Goal: Information Seeking & Learning: Learn about a topic

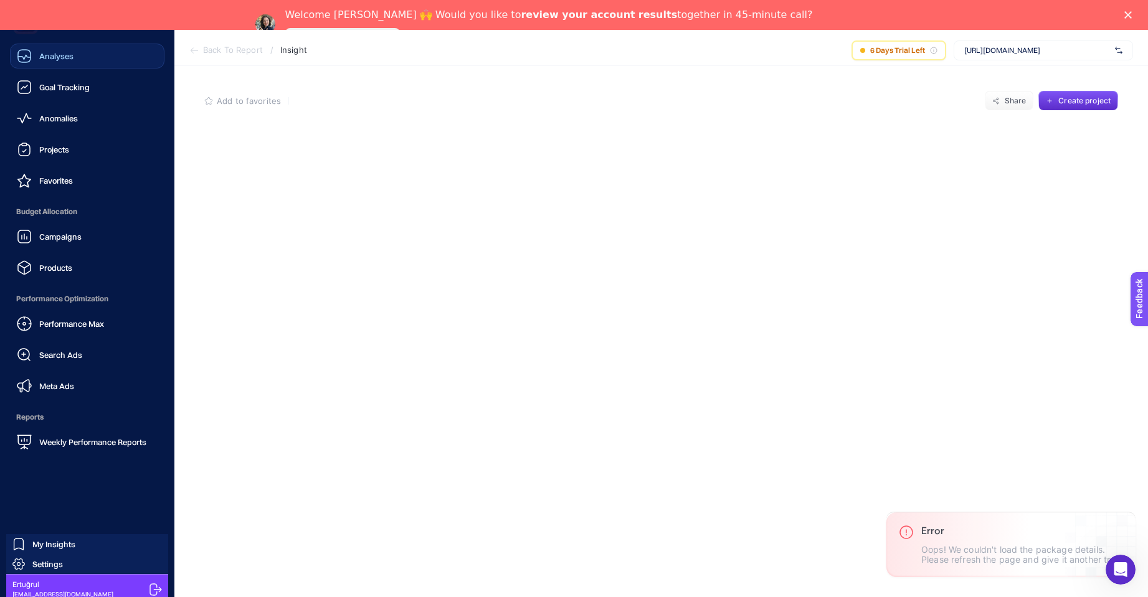
click at [53, 64] on link "Analyses" at bounding box center [87, 56] width 154 height 25
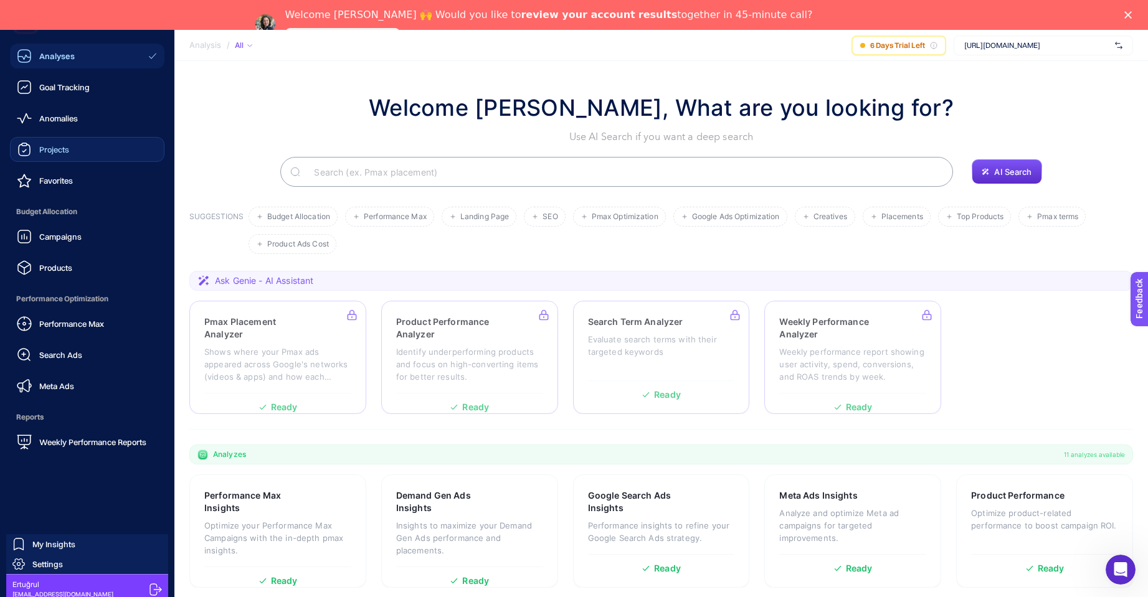
click at [62, 146] on span "Projects" at bounding box center [54, 149] width 30 height 10
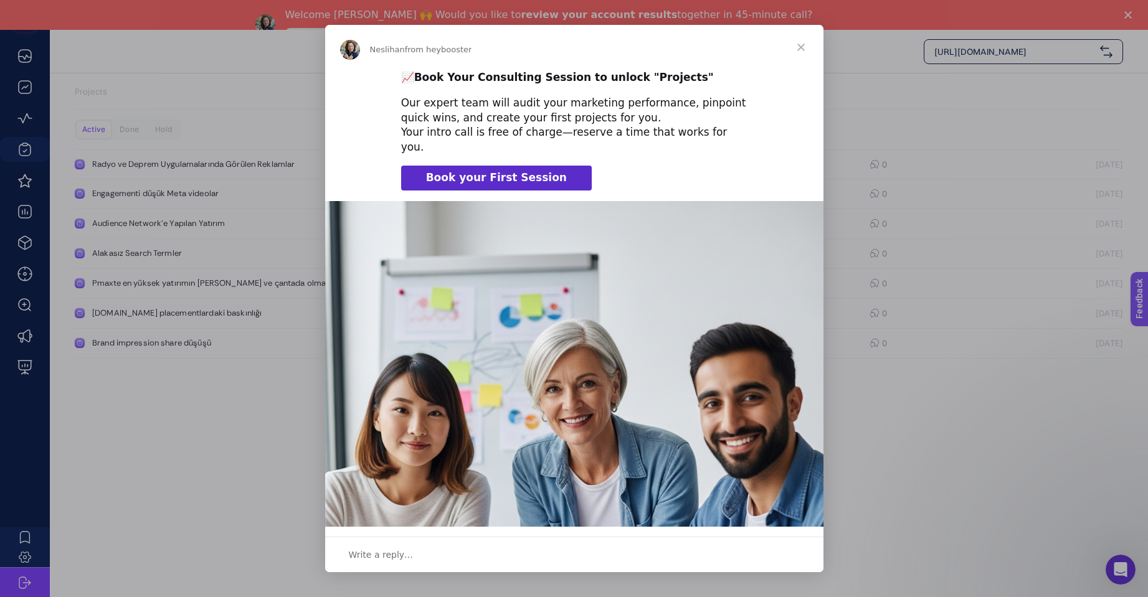
click at [800, 47] on span "Close" at bounding box center [800, 47] width 45 height 45
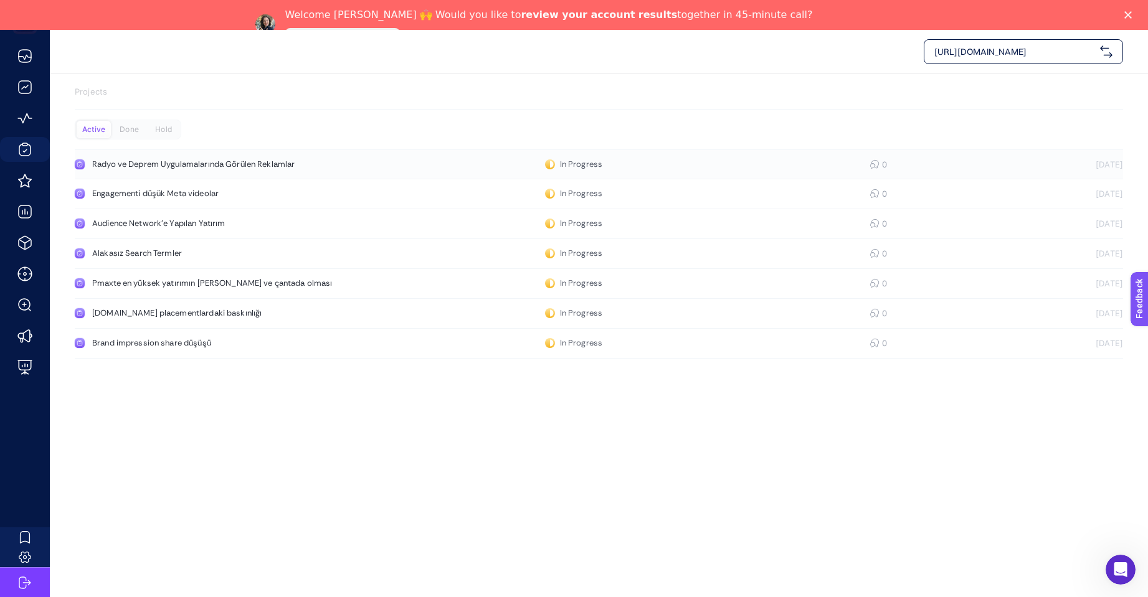
click at [253, 161] on div "Radyo ve Deprem Uygulamalarında Görülen Reklamlar" at bounding box center [236, 164] width 288 height 10
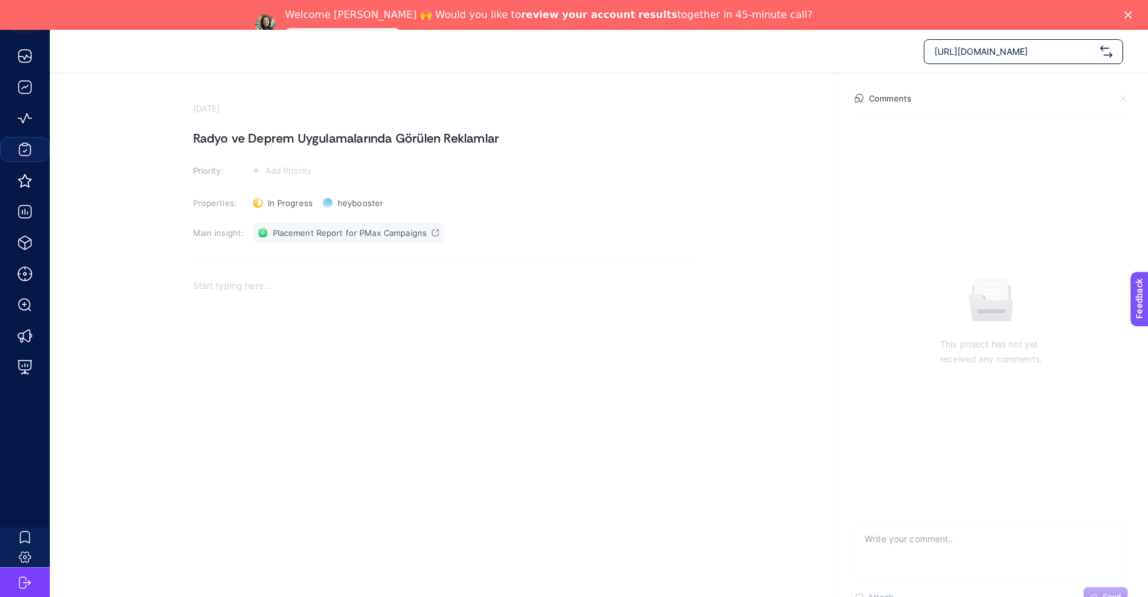
click at [367, 232] on span "Placement Report for PMax Campaigns" at bounding box center [350, 233] width 154 height 10
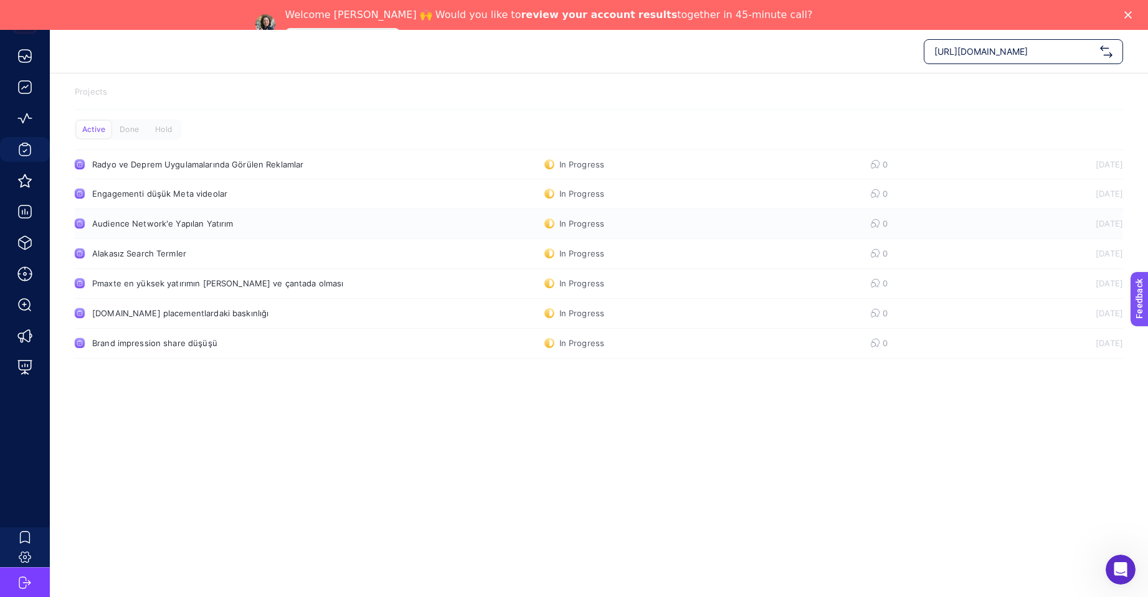
click at [186, 224] on div "Audience Network'e Yapılan Yatırım" at bounding box center [236, 224] width 288 height 10
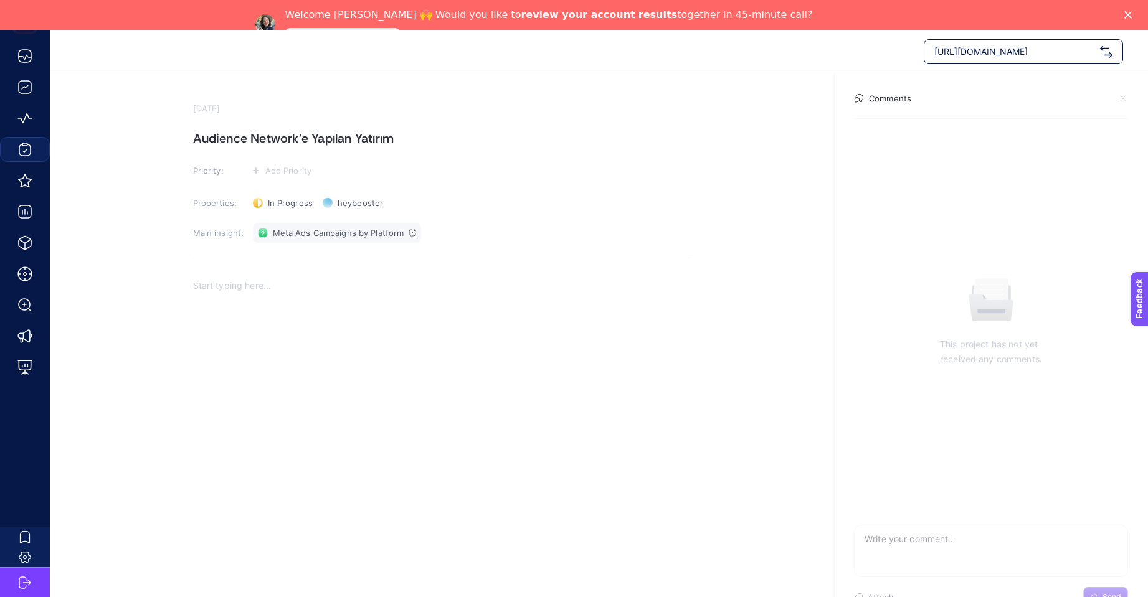
click at [302, 232] on span "Meta Ads Campaigns by Platform" at bounding box center [338, 233] width 131 height 10
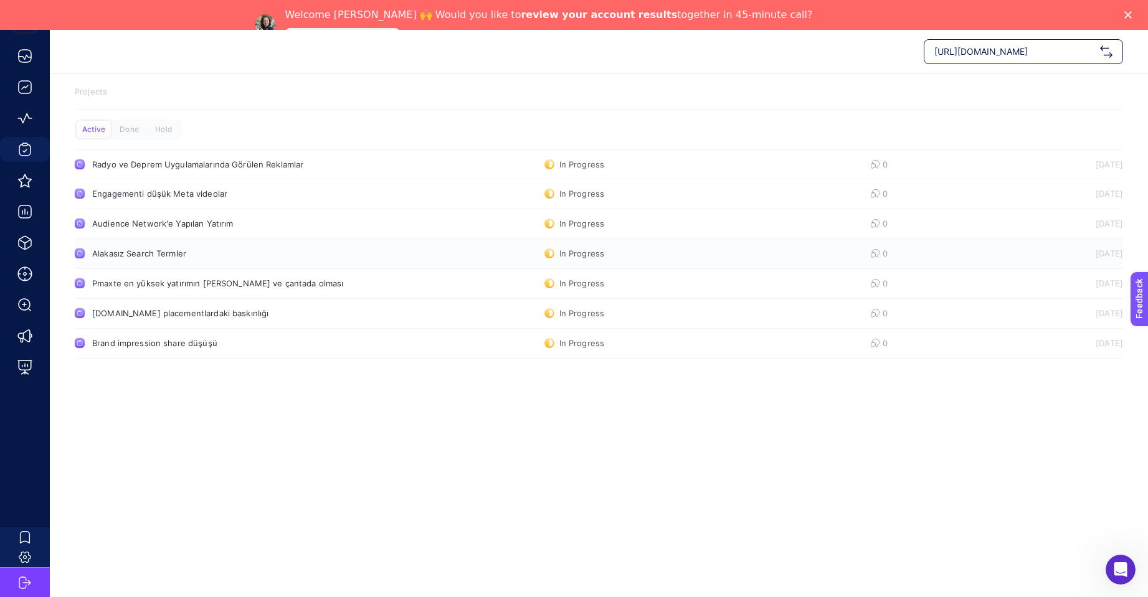
click at [164, 253] on div "Alakasız Search Termler" at bounding box center [236, 253] width 288 height 10
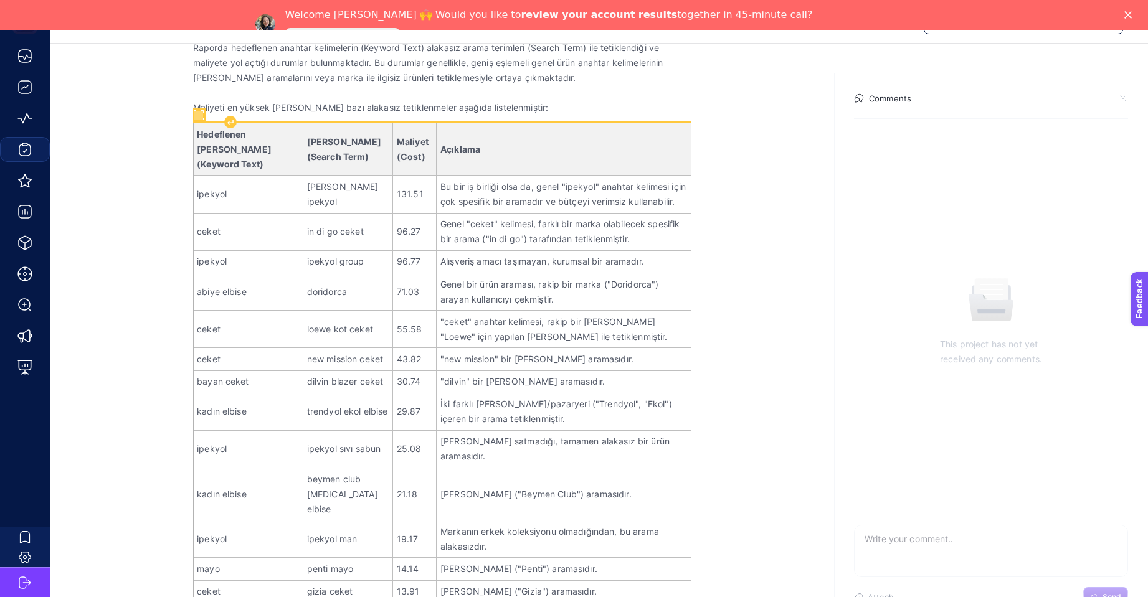
scroll to position [260, 0]
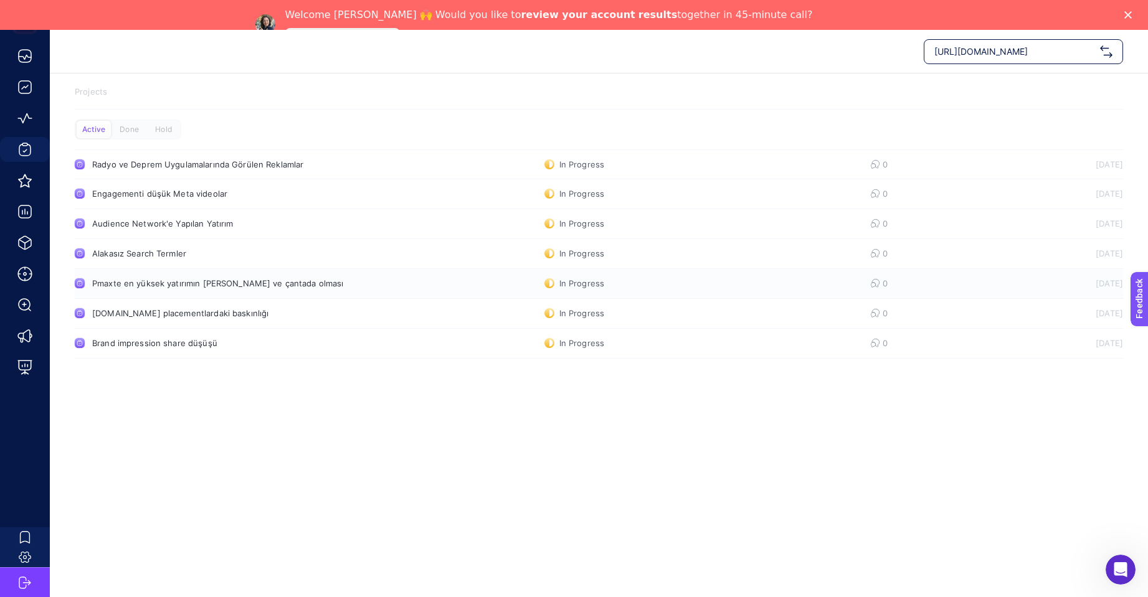
click at [257, 280] on div "Pmaxte en yüksek yatırımın şal ve çantada olması" at bounding box center [236, 283] width 288 height 10
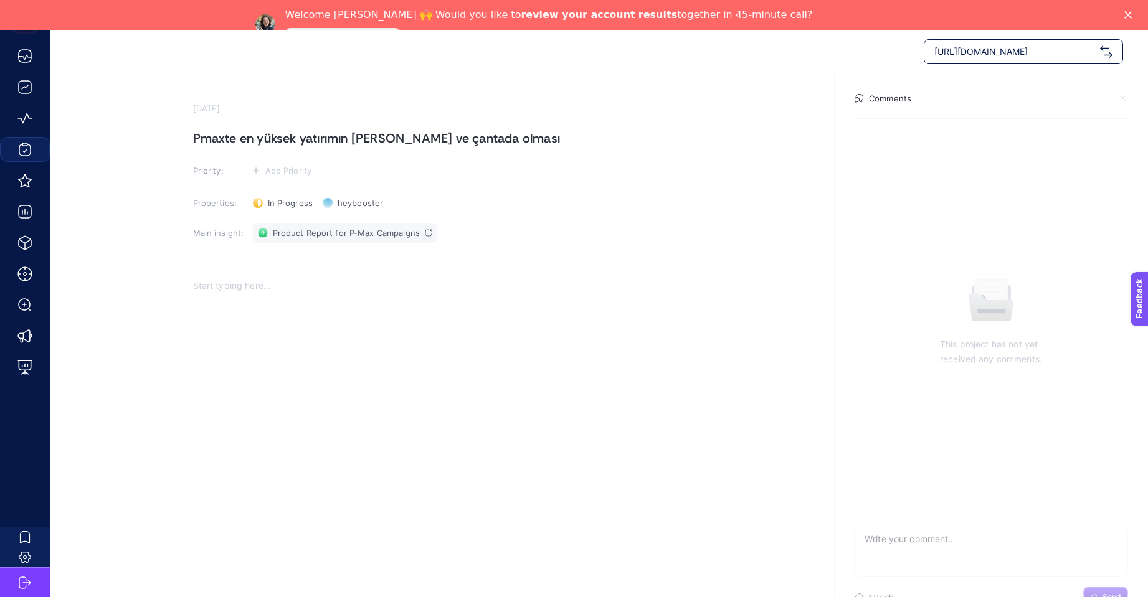
click at [333, 234] on span "Product Report for P-Max Campaigns" at bounding box center [346, 233] width 147 height 10
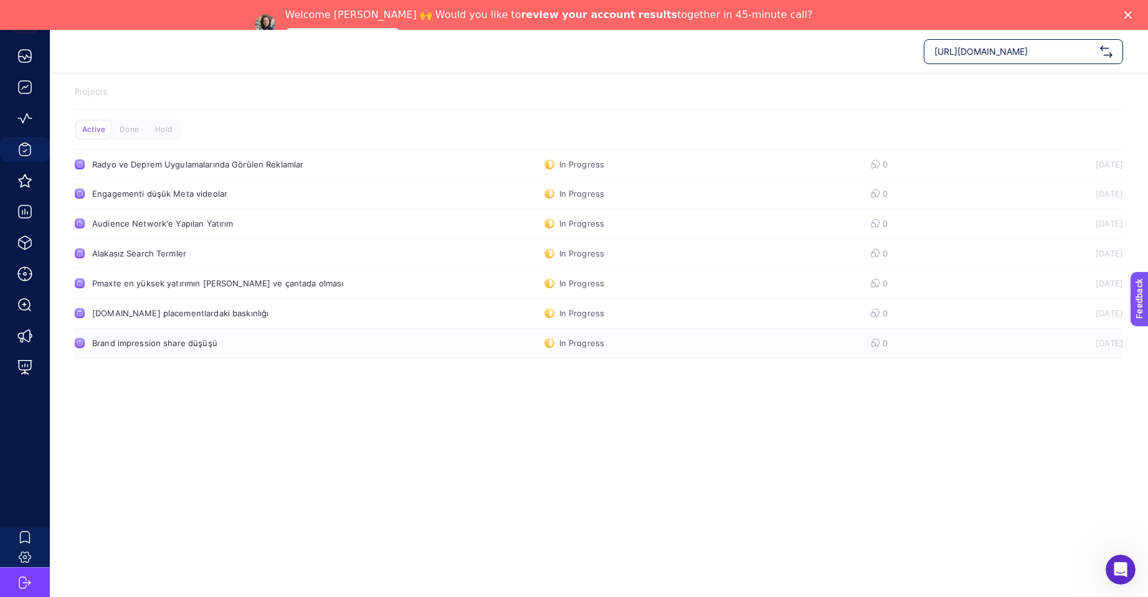
click at [182, 344] on div "Brand impression share düşüşü" at bounding box center [236, 343] width 288 height 10
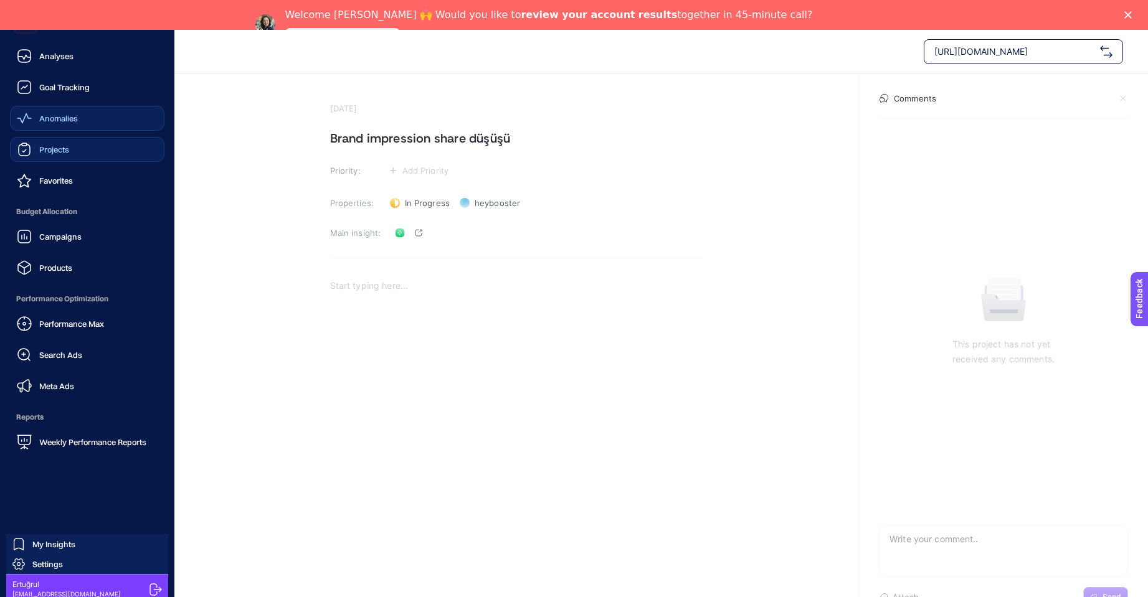
click at [54, 114] on span "Anomalies" at bounding box center [58, 118] width 39 height 10
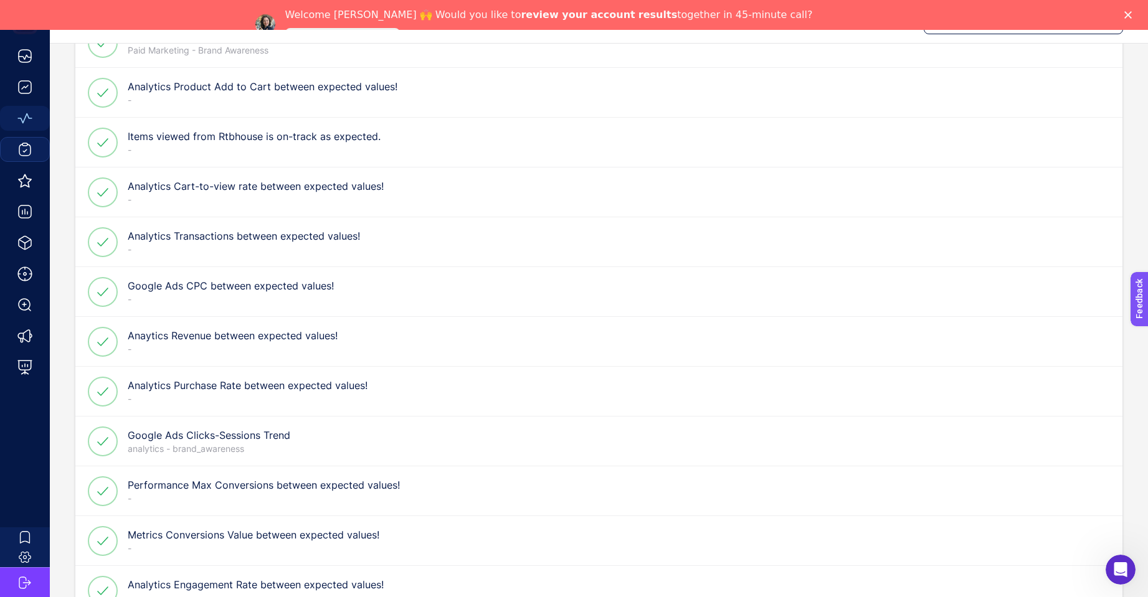
scroll to position [623, 0]
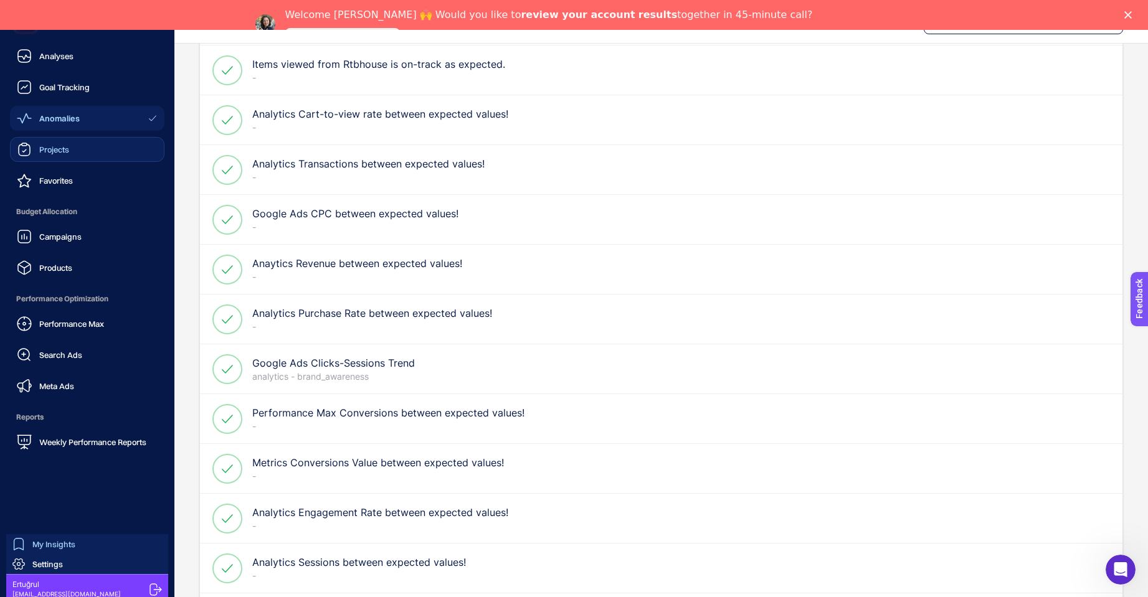
click at [63, 544] on span "My Insights" at bounding box center [53, 544] width 43 height 10
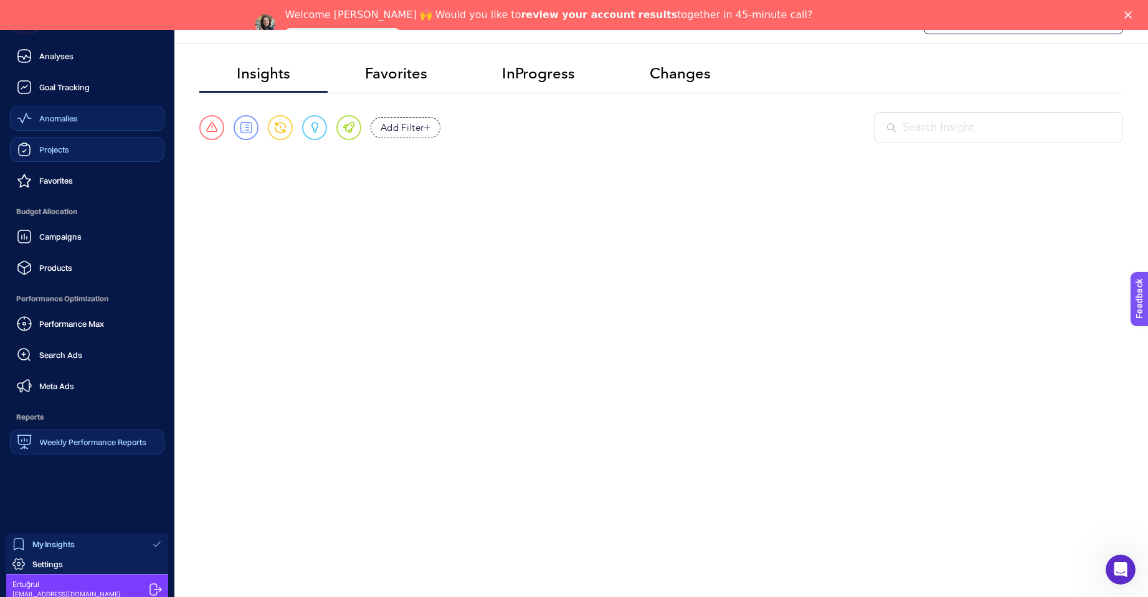
click at [80, 436] on div "Weekly Performance Reports" at bounding box center [82, 442] width 130 height 15
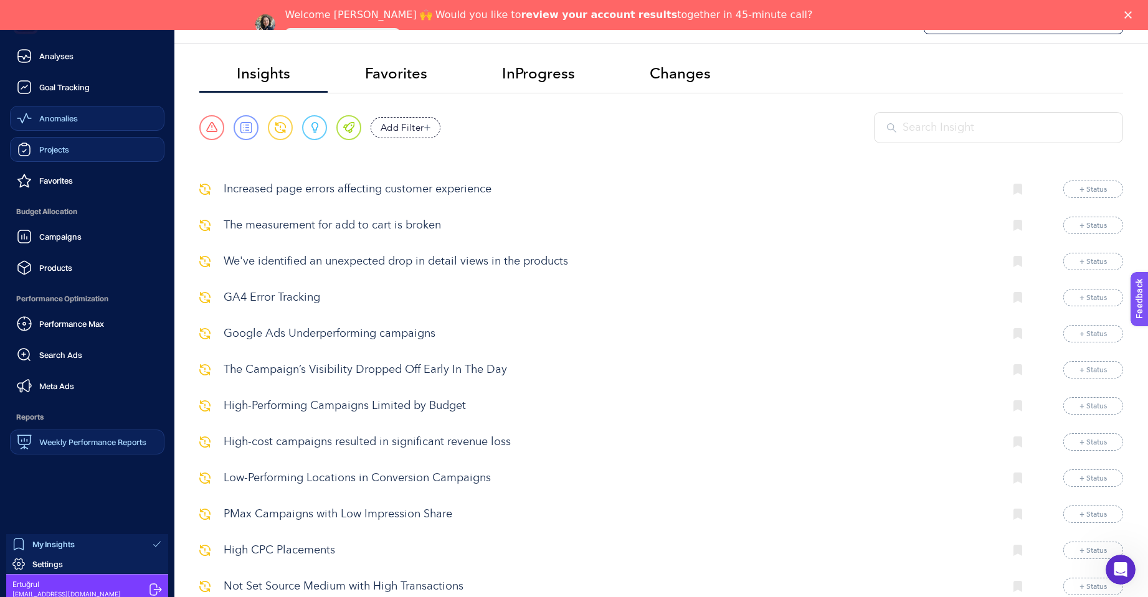
scroll to position [200, 0]
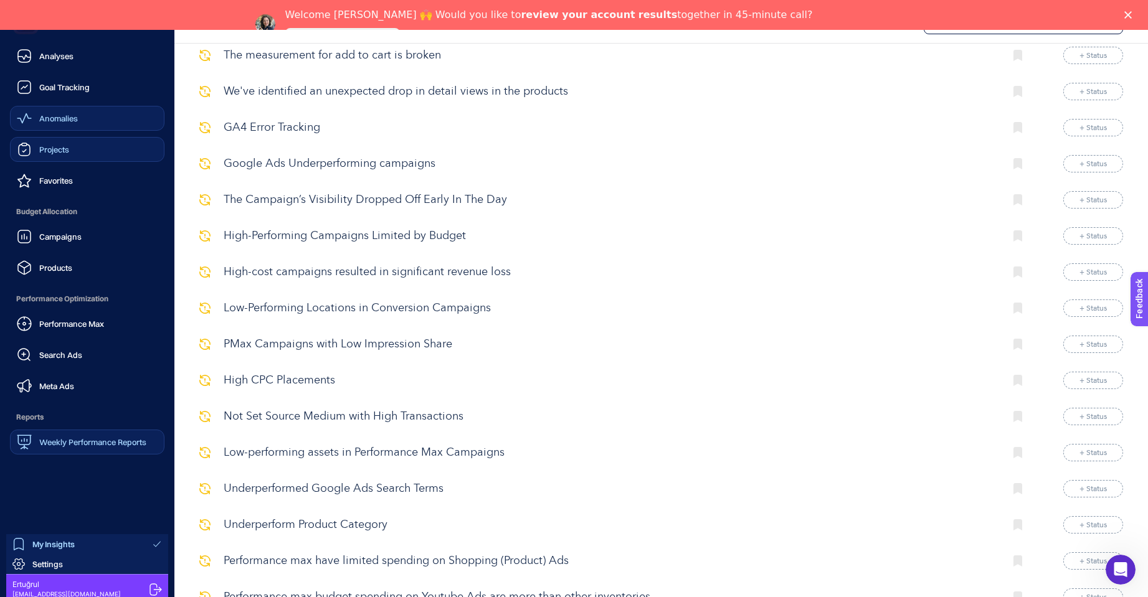
click at [83, 442] on span "Weekly Performance Reports" at bounding box center [92, 442] width 107 height 10
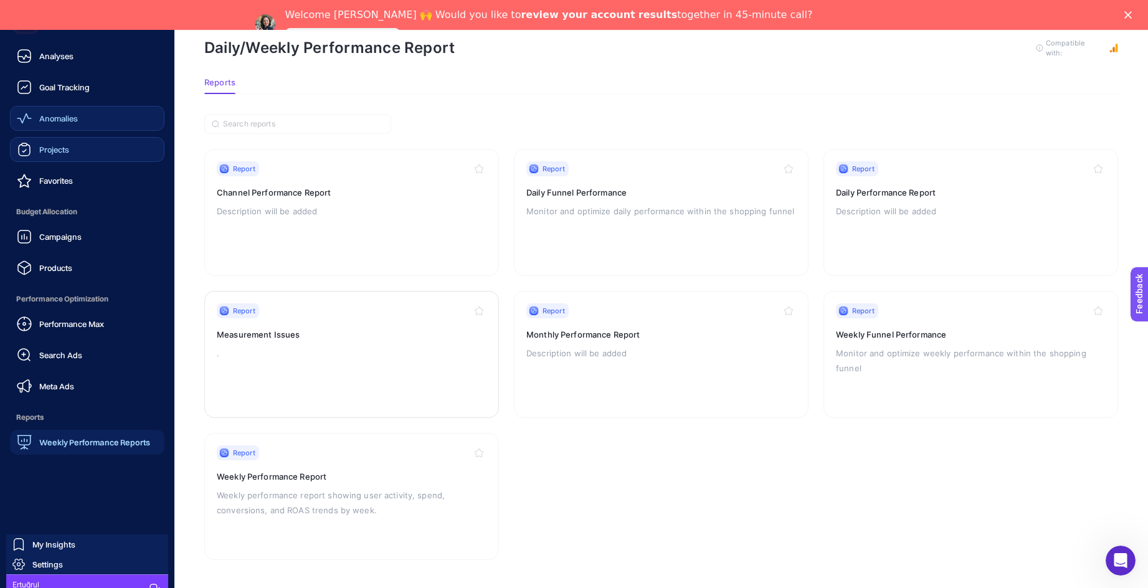
scroll to position [39, 0]
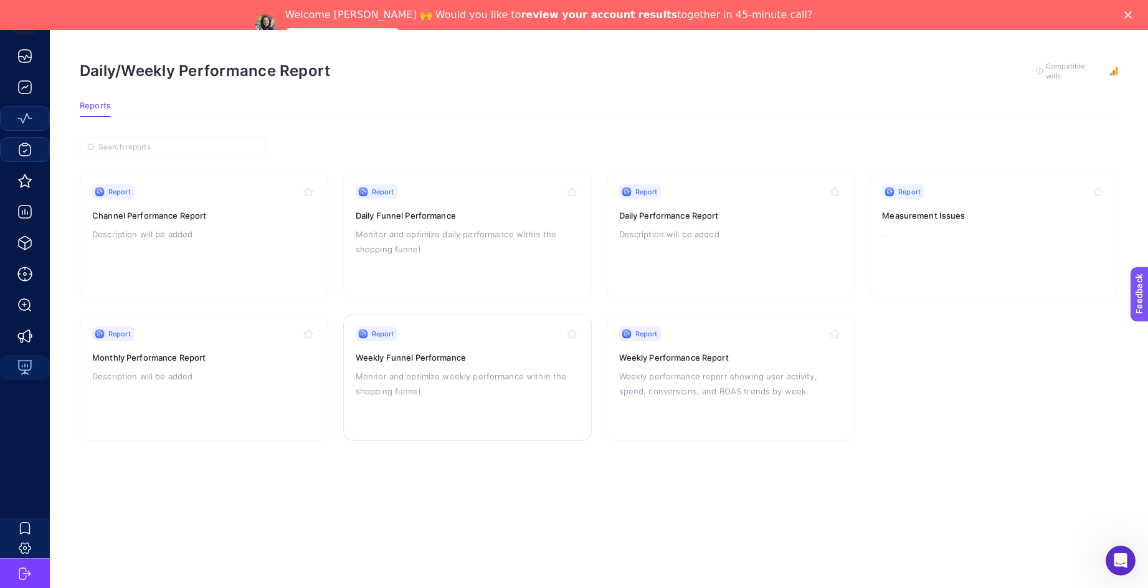
click at [483, 338] on div "Report Weekly Funnel Performance Monitor and optimize weekly performance within…" at bounding box center [468, 377] width 224 height 102
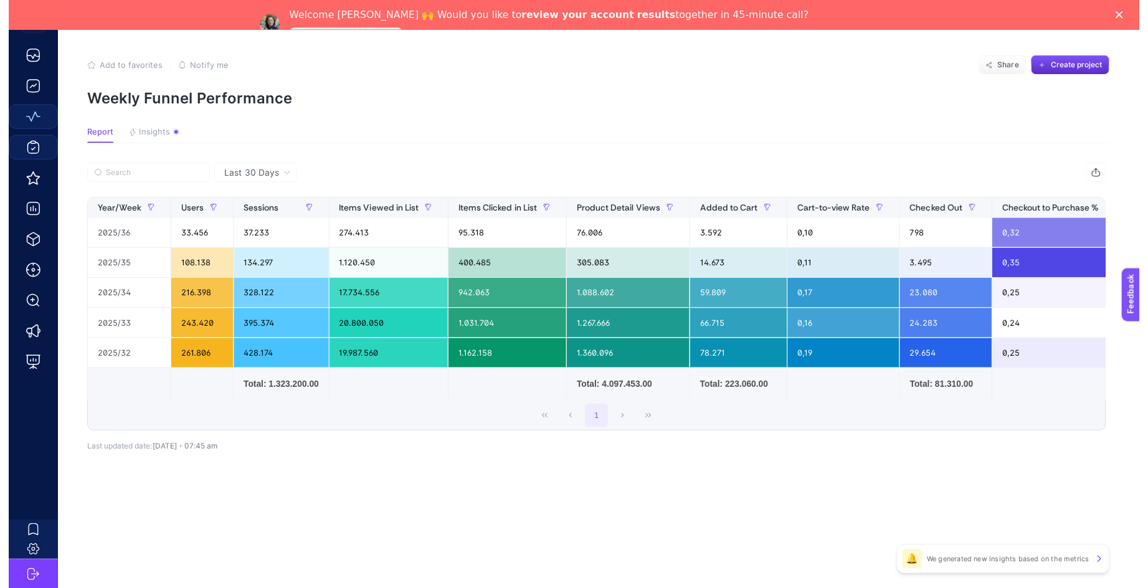
scroll to position [39, 0]
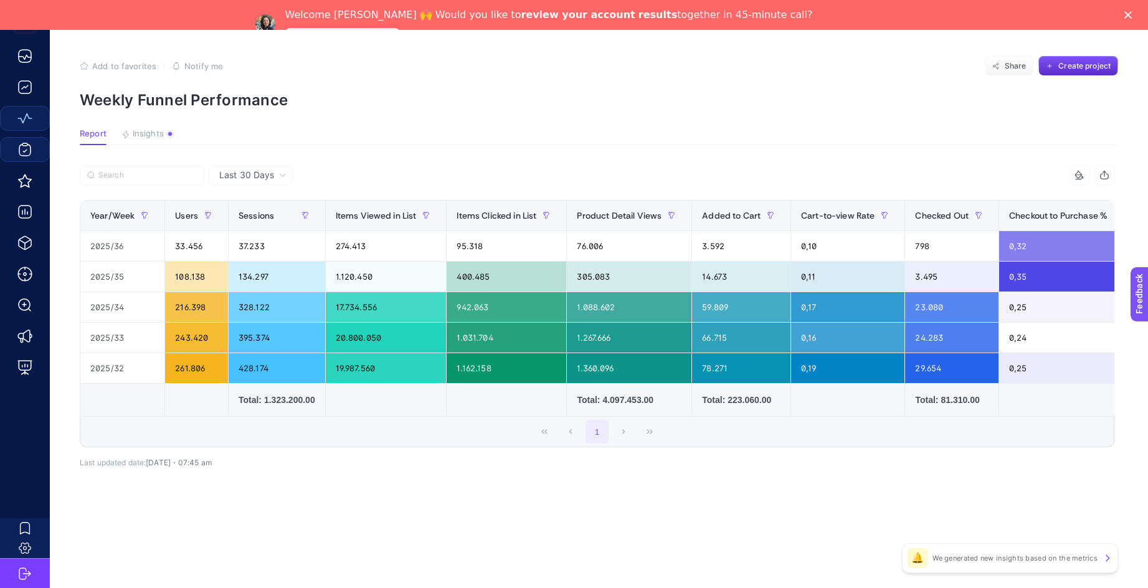
click at [248, 169] on span "Last 30 Days" at bounding box center [246, 175] width 55 height 12
click at [260, 169] on span "Last 30 Days" at bounding box center [246, 175] width 55 height 12
click at [273, 169] on span "Last 30 Days" at bounding box center [246, 175] width 55 height 12
click at [279, 171] on icon at bounding box center [282, 174] width 7 height 7
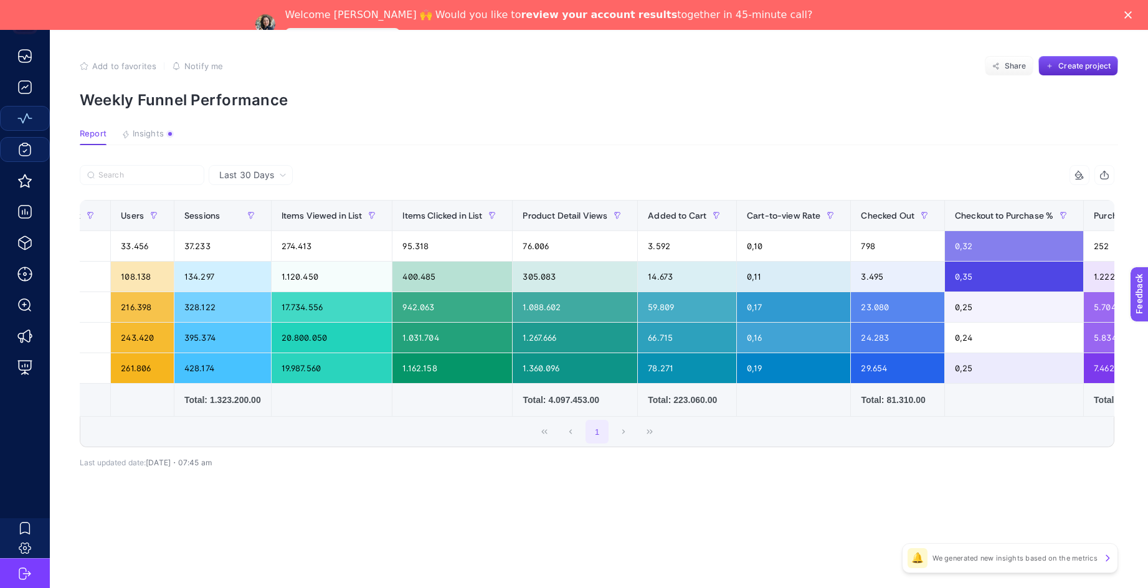
scroll to position [0, 0]
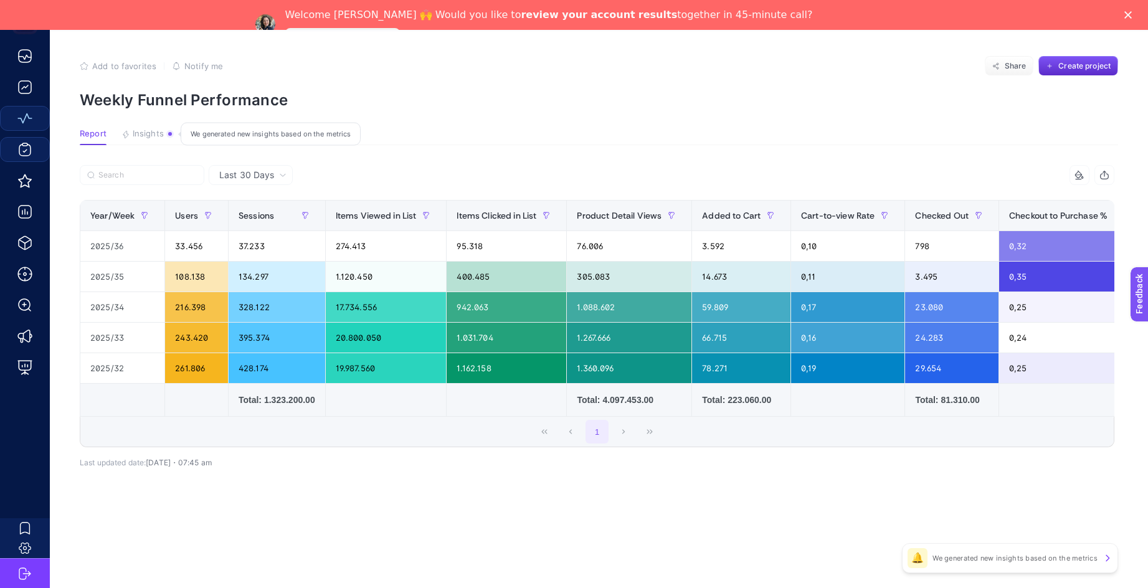
click at [143, 129] on span "Insights" at bounding box center [148, 134] width 31 height 10
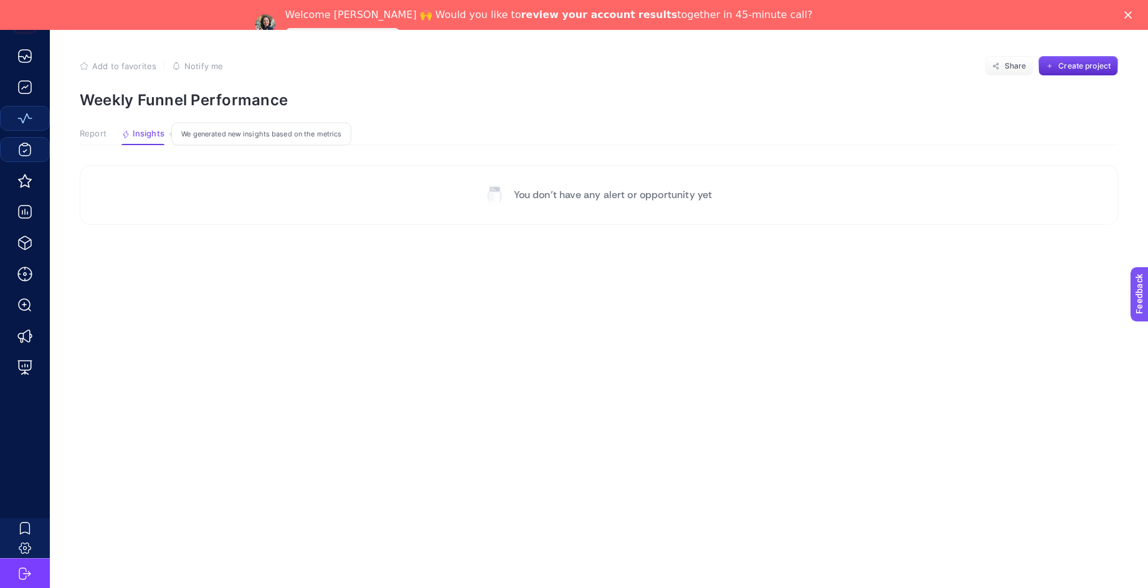
scroll to position [30, 0]
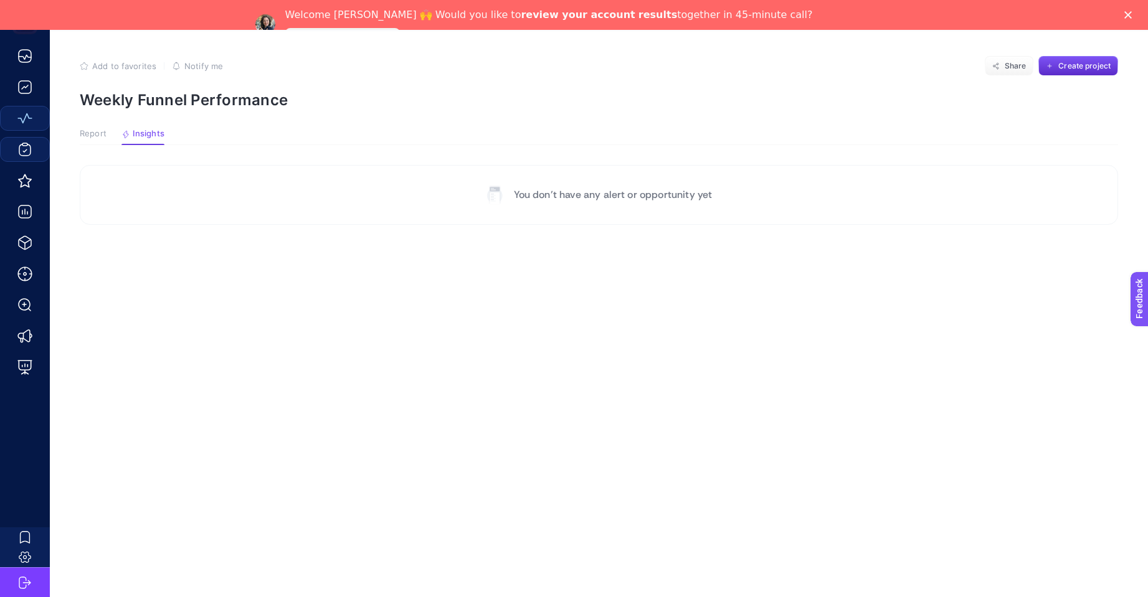
click at [92, 131] on span "Report" at bounding box center [93, 134] width 27 height 10
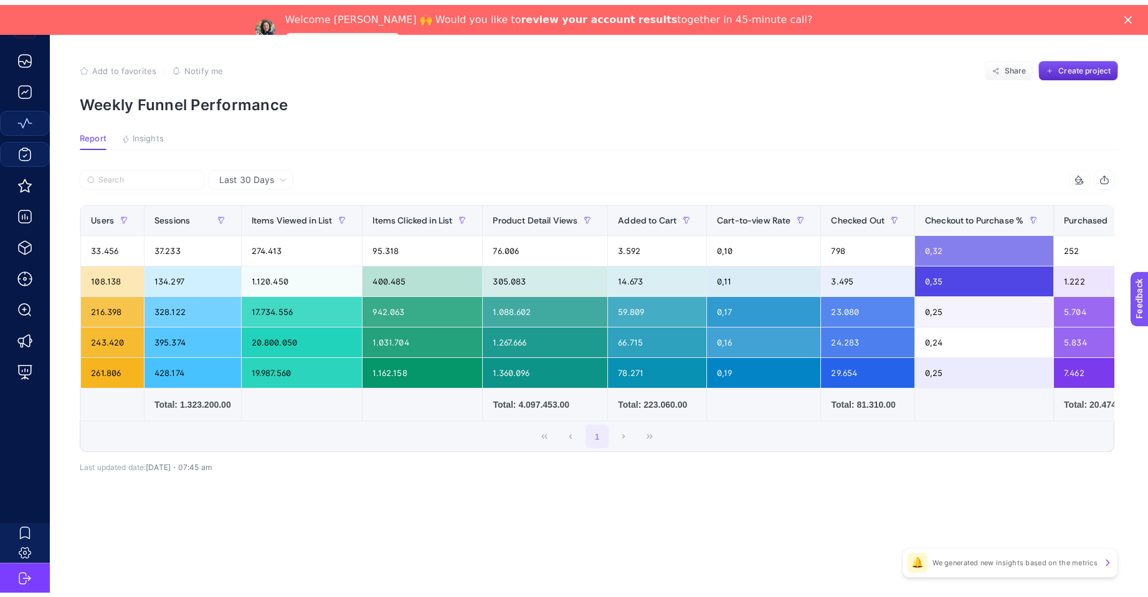
scroll to position [0, 0]
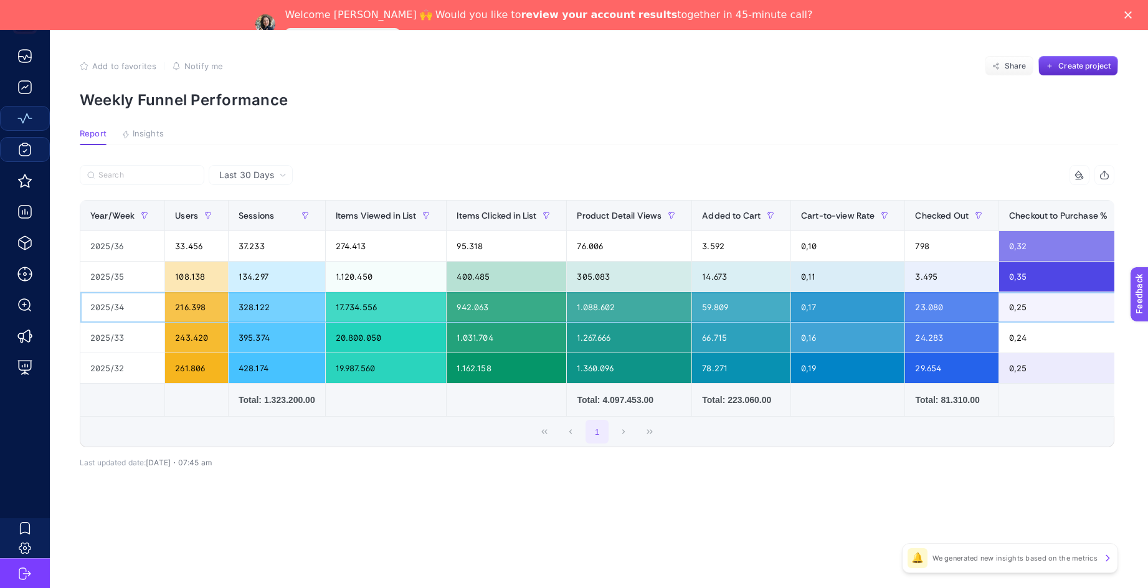
click at [123, 308] on div "2025/34" at bounding box center [122, 307] width 84 height 30
click at [134, 367] on div "2025/32" at bounding box center [122, 368] width 84 height 30
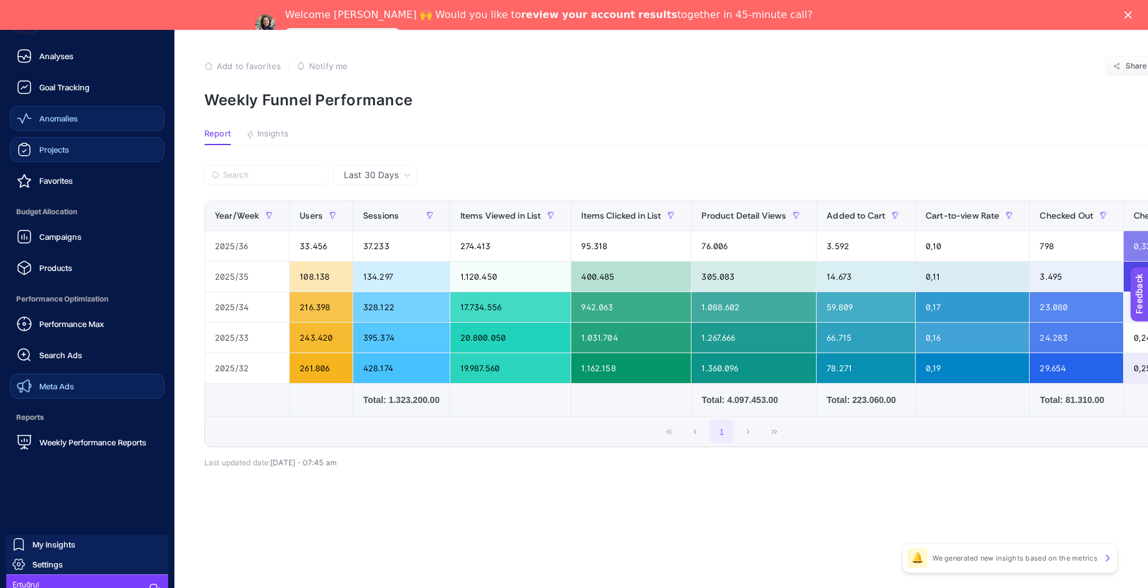
click at [55, 385] on span "Meta Ads" at bounding box center [56, 386] width 35 height 10
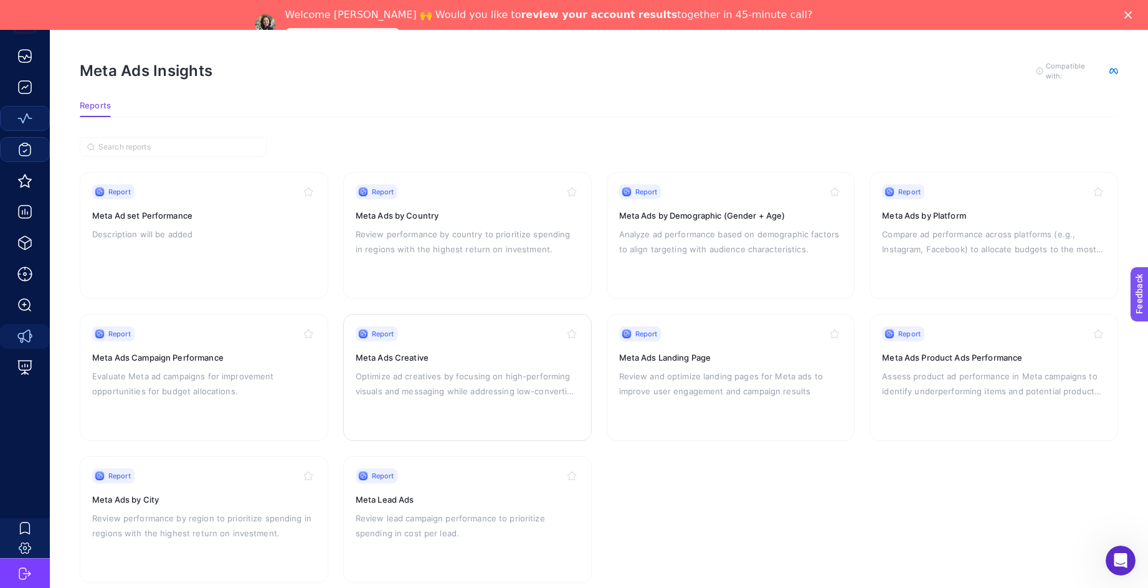
click at [473, 331] on div "Report" at bounding box center [468, 333] width 224 height 15
